Goal: Information Seeking & Learning: Learn about a topic

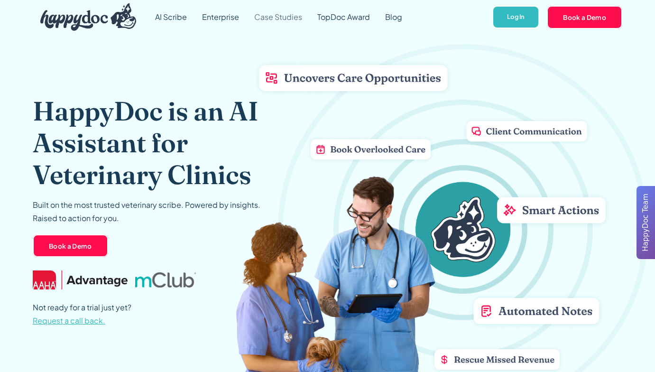
click at [292, 18] on link "Case Studies" at bounding box center [278, 17] width 63 height 34
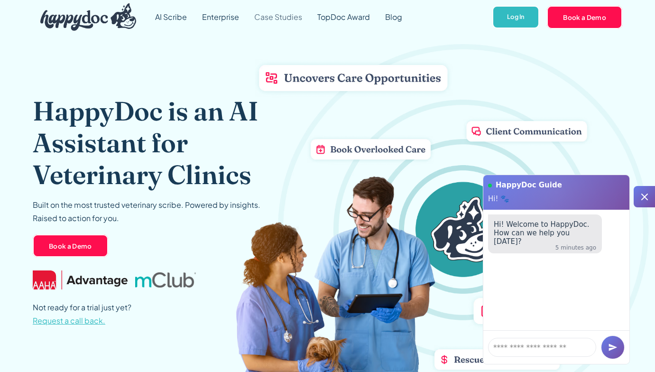
click at [269, 15] on link "Case Studies" at bounding box center [278, 17] width 63 height 34
